Goal: Information Seeking & Learning: Learn about a topic

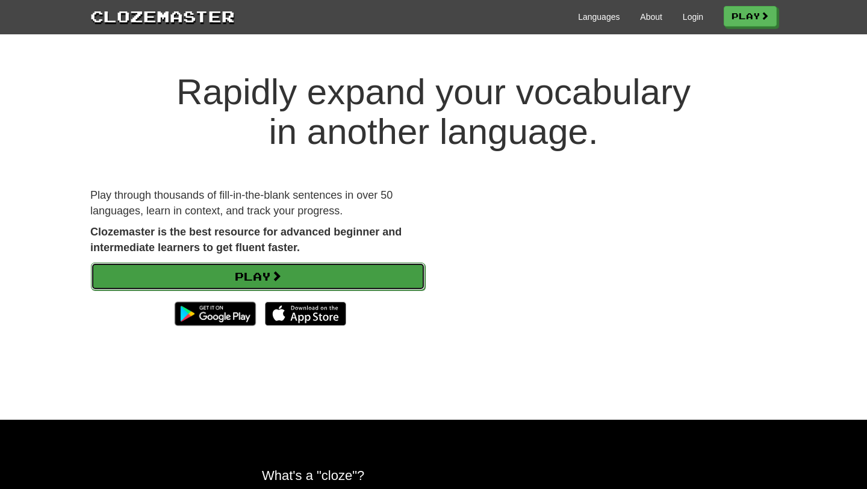
click at [258, 275] on link "Play" at bounding box center [258, 277] width 334 height 28
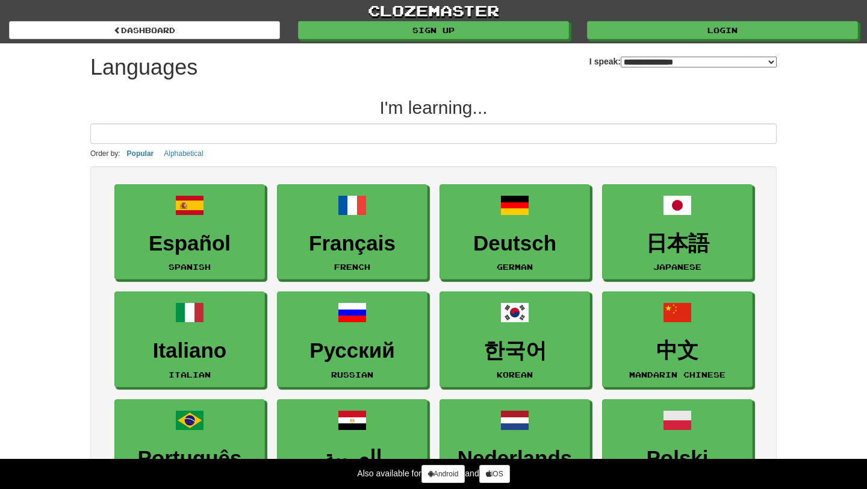
select select "*******"
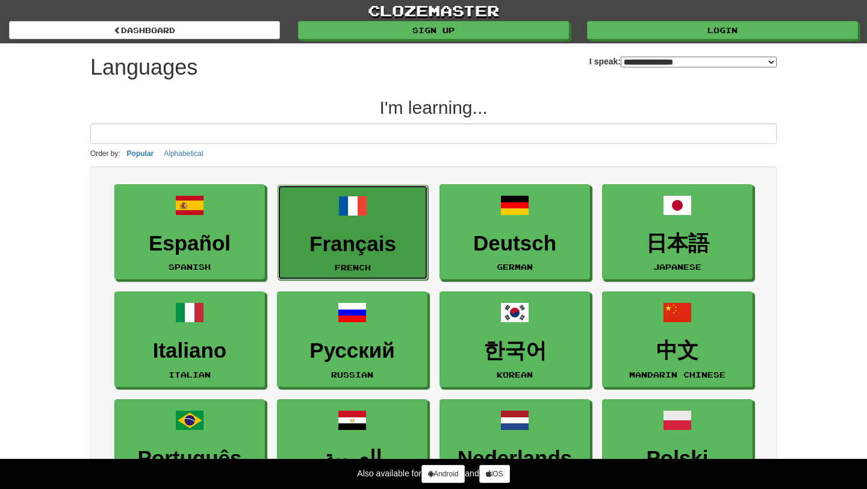
click at [324, 235] on h3 "Français" at bounding box center [352, 243] width 137 height 23
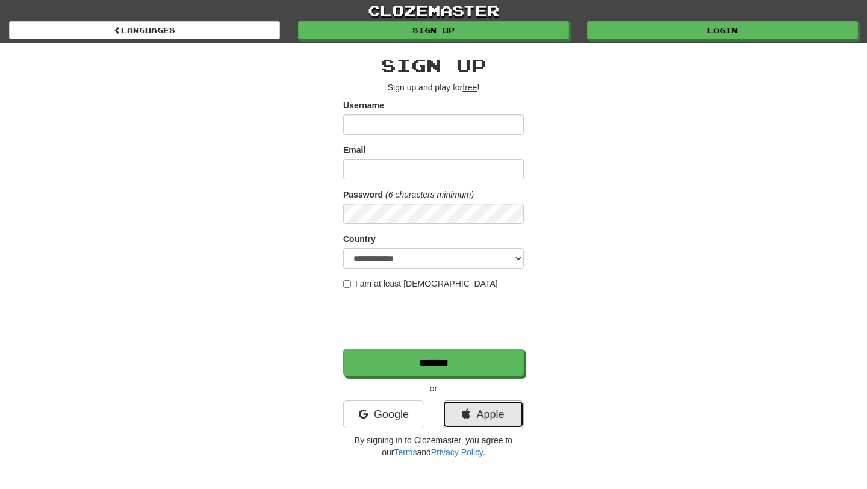
click at [454, 418] on link "Apple" at bounding box center [483, 414] width 81 height 28
